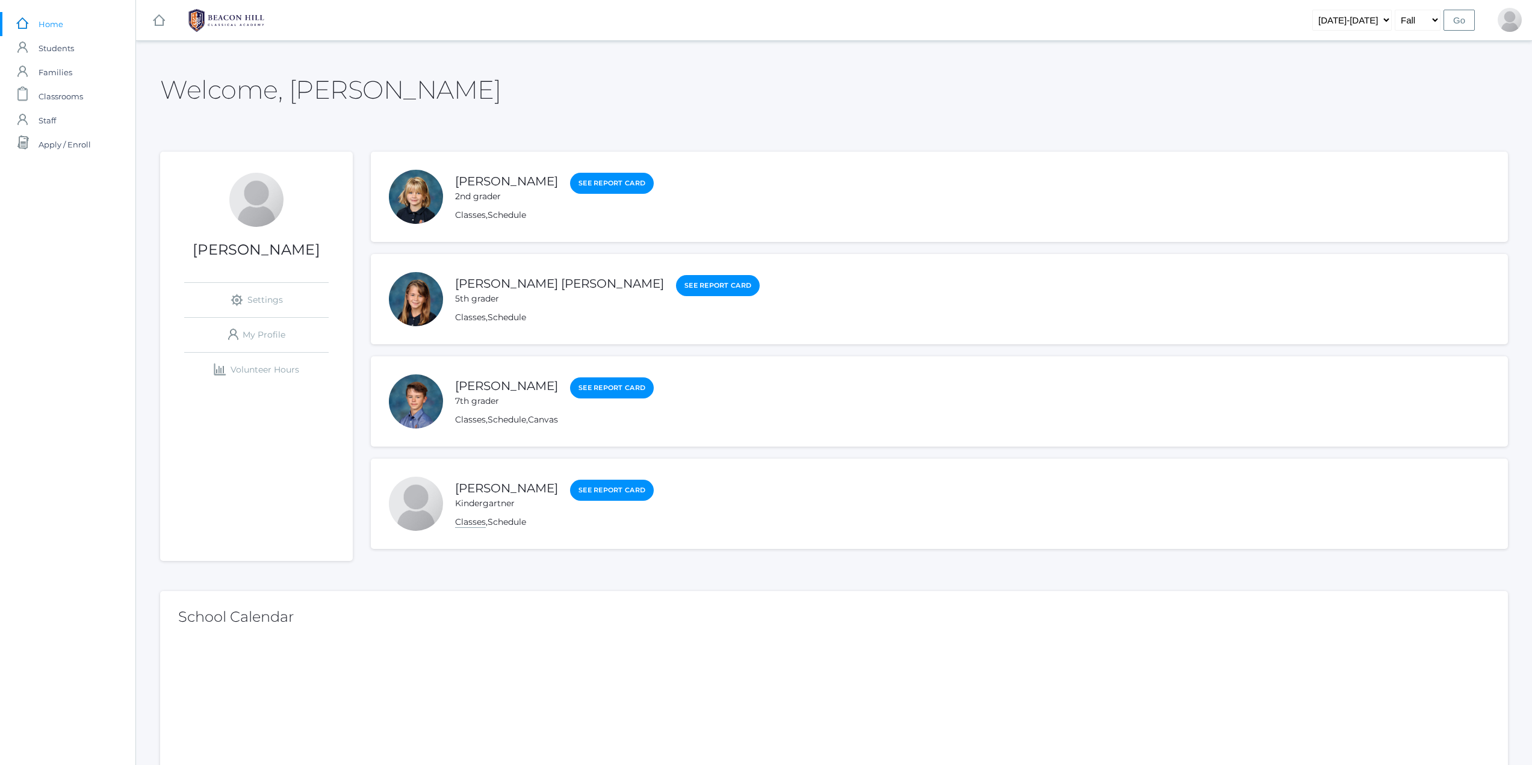
click at [480, 524] on link "Classes" at bounding box center [470, 521] width 31 height 11
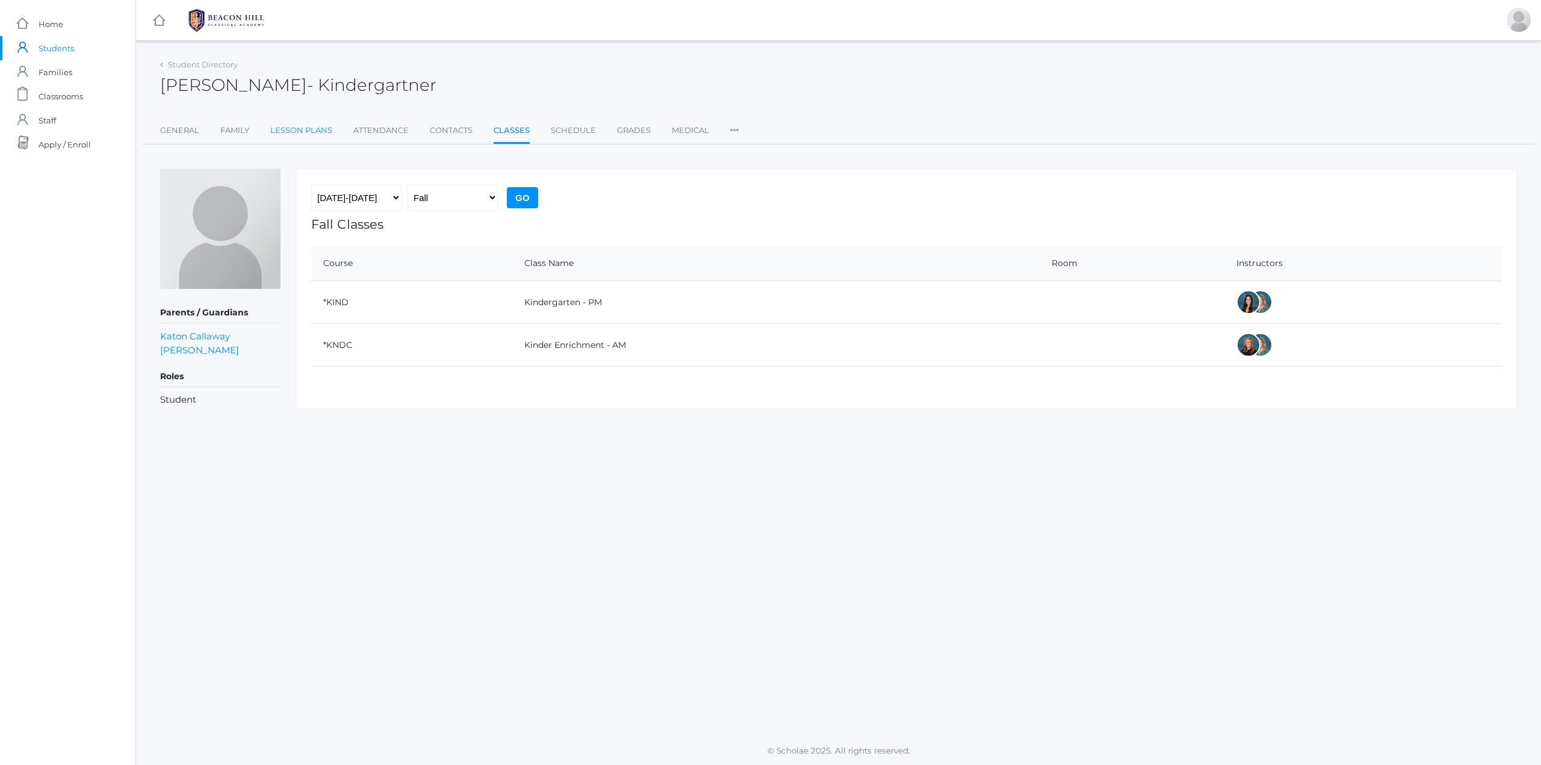
click at [311, 129] on link "Lesson Plans" at bounding box center [301, 131] width 62 height 24
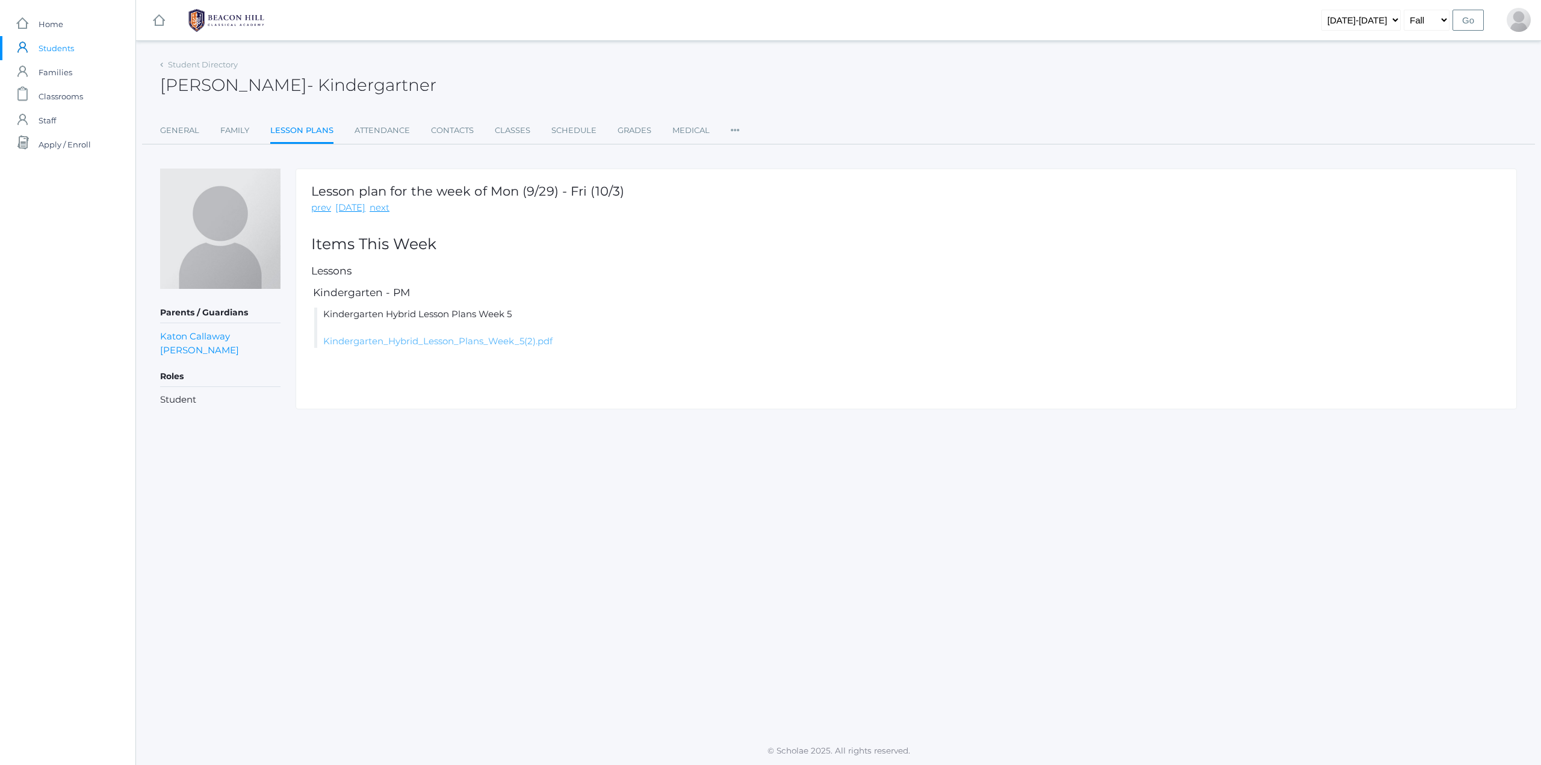
click at [426, 345] on link "Kindergarten_Hybrid_Lesson_Plans_Week_5(2).pdf" at bounding box center [437, 340] width 229 height 11
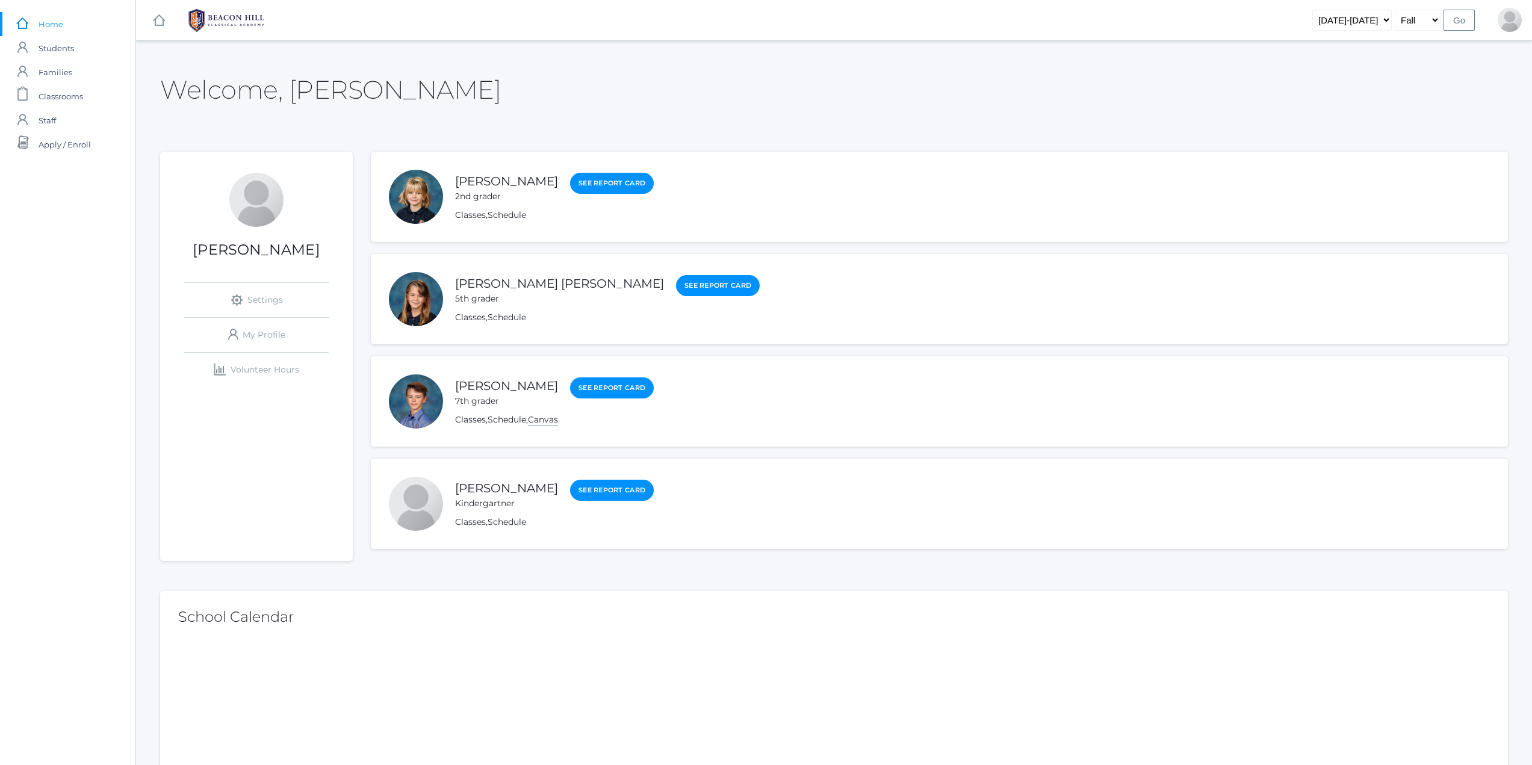
click at [541, 424] on link "Canvas" at bounding box center [543, 419] width 30 height 11
